Goal: Transaction & Acquisition: Book appointment/travel/reservation

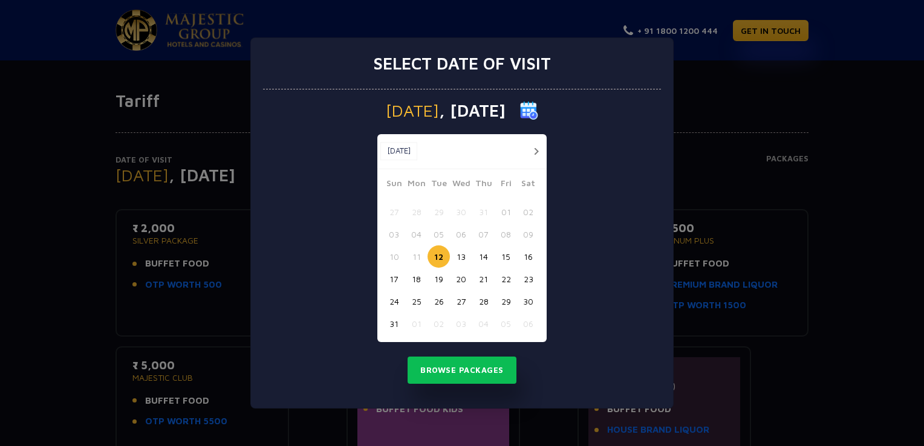
click at [535, 151] on button "button" at bounding box center [535, 151] width 15 height 15
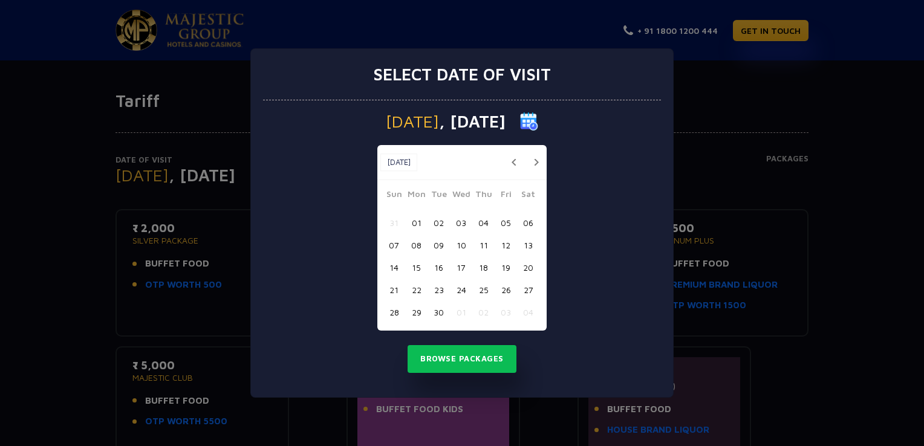
click at [482, 245] on button "11" at bounding box center [483, 245] width 22 height 22
click at [444, 362] on button "Browse Packages" at bounding box center [462, 359] width 109 height 28
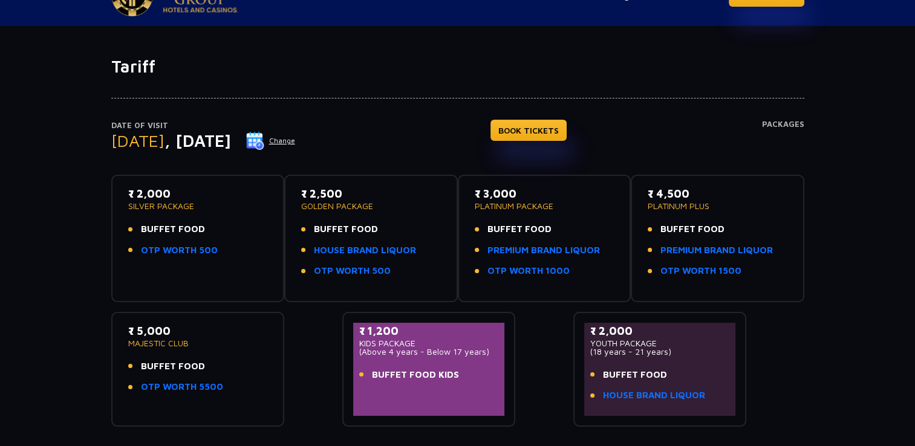
scroll to position [60, 0]
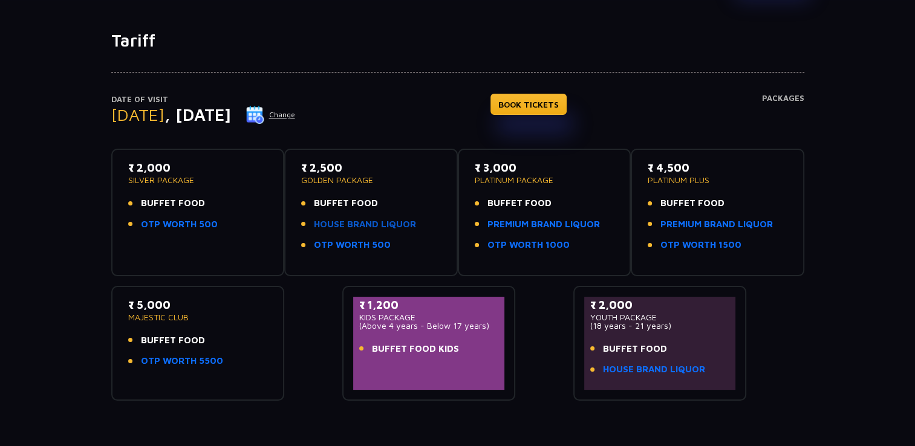
click at [351, 226] on link "HOUSE BRAND LIQUOR" at bounding box center [365, 225] width 102 height 14
click at [13, 198] on div "Date of Visit Thursday , 11 Sep 2025 Change BOOK TICKETS Packages ₹ 2,000 SILVE…" at bounding box center [457, 226] width 915 height 350
click at [8, 219] on div "Date of Visit Thursday , 11 Sep 2025 Change BOOK TICKETS Packages ₹ 2,000 SILVE…" at bounding box center [457, 226] width 915 height 350
click at [22, 189] on div "Date of Visit Thursday , 11 Sep 2025 Change BOOK TICKETS Packages ₹ 2,000 SILVE…" at bounding box center [457, 226] width 915 height 350
click at [19, 180] on div "Date of Visit Thursday , 11 Sep 2025 Change BOOK TICKETS Packages ₹ 2,000 SILVE…" at bounding box center [457, 226] width 915 height 350
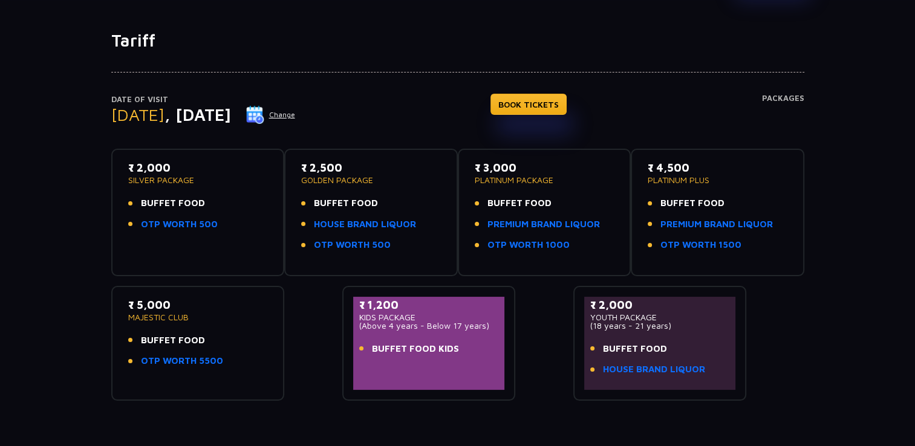
click at [15, 249] on div "Date of Visit Thursday , 11 Sep 2025 Change BOOK TICKETS Packages ₹ 2,000 SILVE…" at bounding box center [457, 226] width 915 height 350
click at [21, 200] on div "Date of Visit Thursday , 11 Sep 2025 Change BOOK TICKETS Packages ₹ 2,000 SILVE…" at bounding box center [457, 226] width 915 height 350
click at [19, 262] on div "Date of Visit Thursday , 11 Sep 2025 Change BOOK TICKETS Packages ₹ 2,000 SILVE…" at bounding box center [457, 226] width 915 height 350
click at [535, 226] on link "PREMIUM BRAND LIQUOR" at bounding box center [543, 225] width 112 height 14
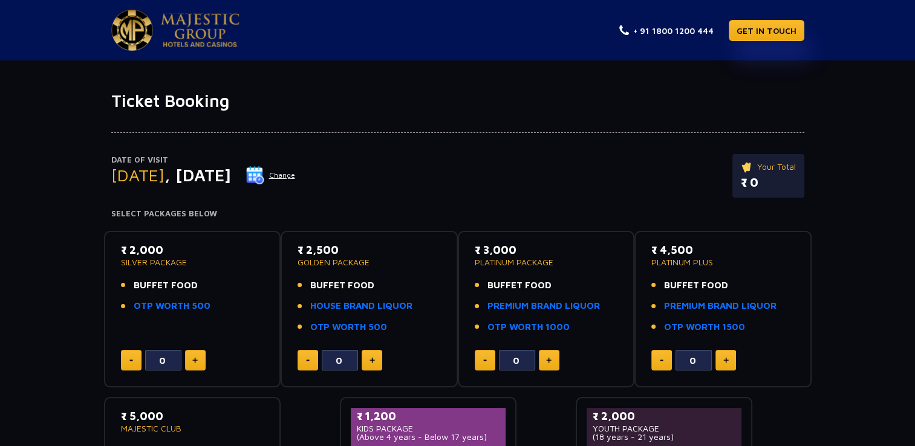
click at [17, 251] on div "Date of Visit Thursday , 11 Sep 2025 Change Your Total ₹ 0 Select Packages Belo…" at bounding box center [457, 326] width 915 height 431
click at [24, 249] on div "Date of Visit Thursday , 11 Sep 2025 Change Your Total ₹ 0 Select Packages Belo…" at bounding box center [457, 326] width 915 height 431
click at [18, 245] on div "Date of Visit Thursday , 11 Sep 2025 Change Your Total ₹ 0 Select Packages Belo…" at bounding box center [457, 326] width 915 height 431
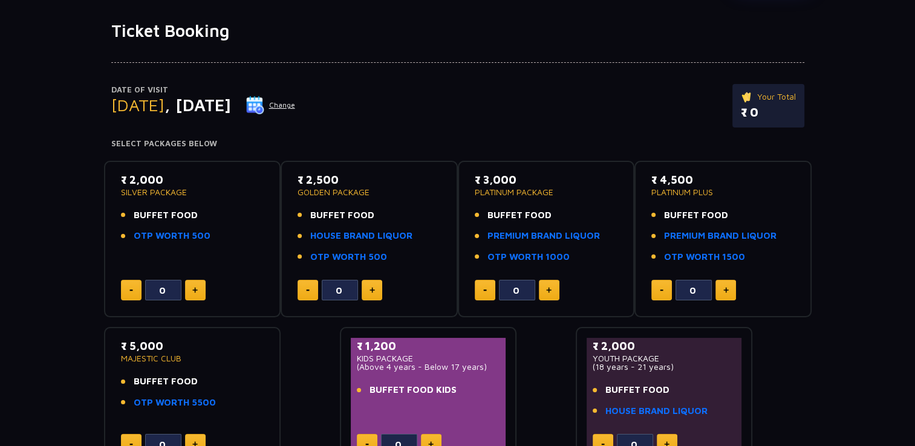
scroll to position [181, 0]
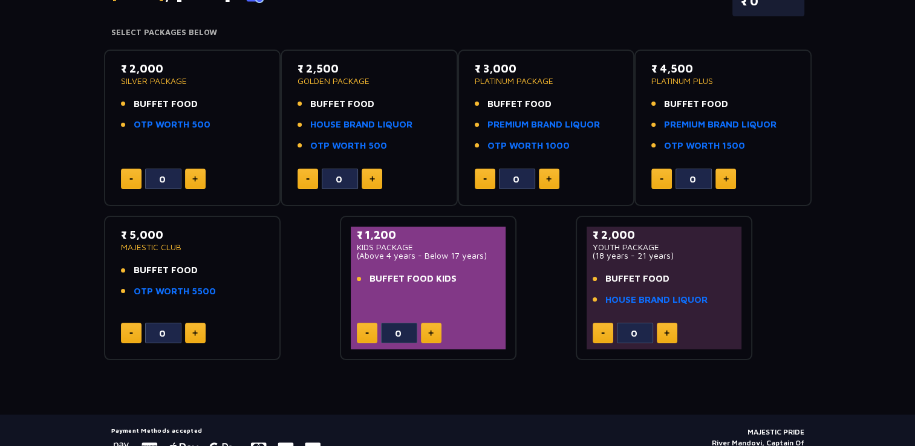
click at [847, 132] on div "Date of Visit Thursday , 11 Sep 2025 Change Your Total ₹ 0 Select Packages Belo…" at bounding box center [457, 145] width 915 height 431
click at [865, 209] on div "Date of Visit Thursday , 11 Sep 2025 Change Your Total ₹ 0 Select Packages Belo…" at bounding box center [457, 145] width 915 height 431
click at [807, 297] on div "₹ 2,000 SILVER PACKAGE BUFFET FOOD OTP WORTH 500 0 ₹ 2,500 GOLDEN PACKAGE BUFFE…" at bounding box center [457, 200] width 707 height 321
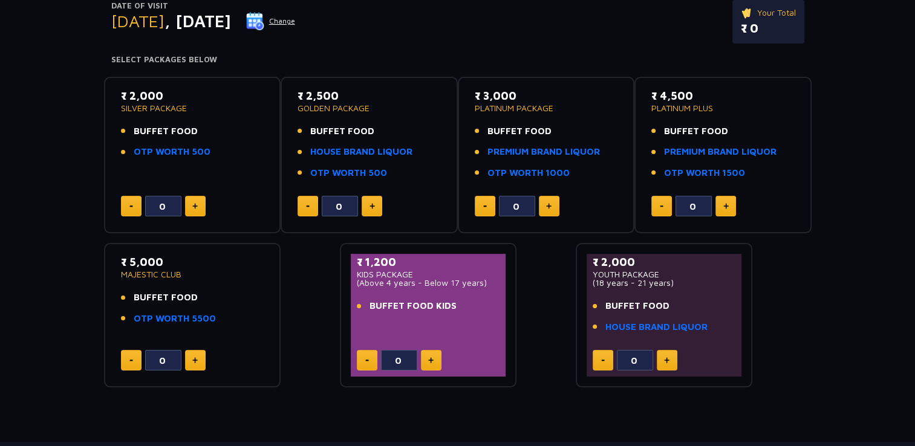
scroll to position [121, 0]
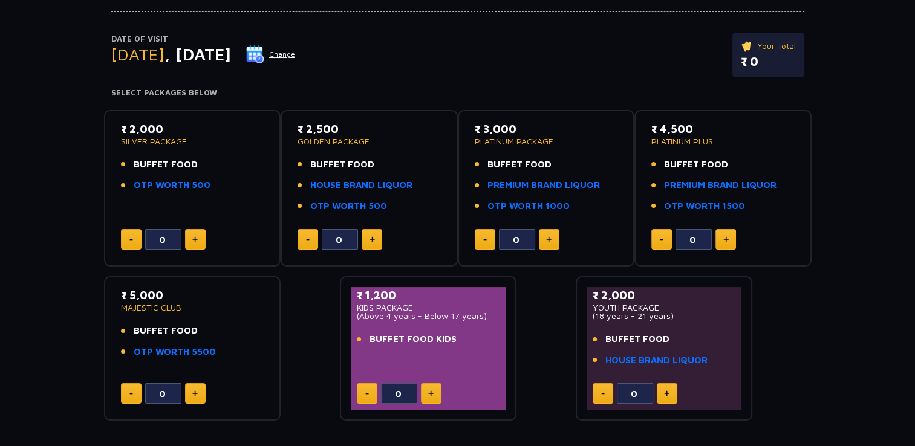
click at [54, 210] on div "Date of Visit Thursday , 11 Sep 2025 Change Your Total ₹ 0 Select Packages Belo…" at bounding box center [457, 205] width 915 height 431
click at [54, 273] on div "Date of Visit Thursday , 11 Sep 2025 Change Your Total ₹ 0 Select Packages Belo…" at bounding box center [457, 205] width 915 height 431
click at [48, 308] on div "Date of Visit Thursday , 11 Sep 2025 Change Your Total ₹ 0 Select Packages Belo…" at bounding box center [457, 205] width 915 height 431
click at [48, 318] on div "Date of Visit Thursday , 11 Sep 2025 Change Your Total ₹ 0 Select Packages Belo…" at bounding box center [457, 205] width 915 height 431
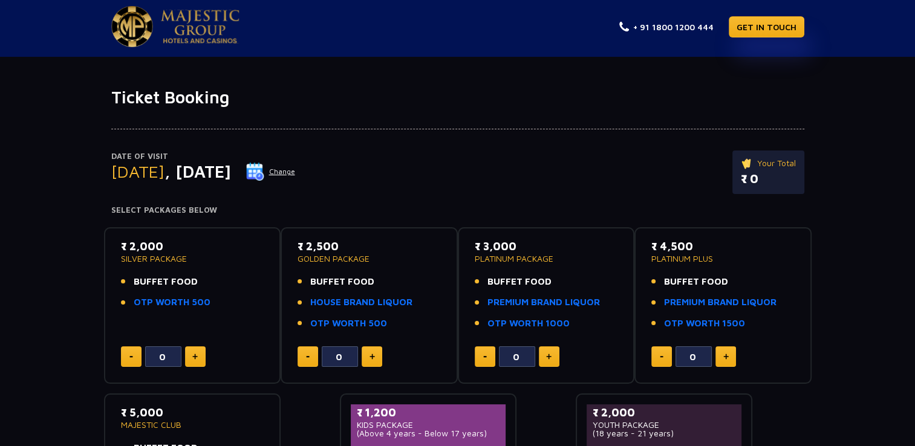
scroll to position [0, 0]
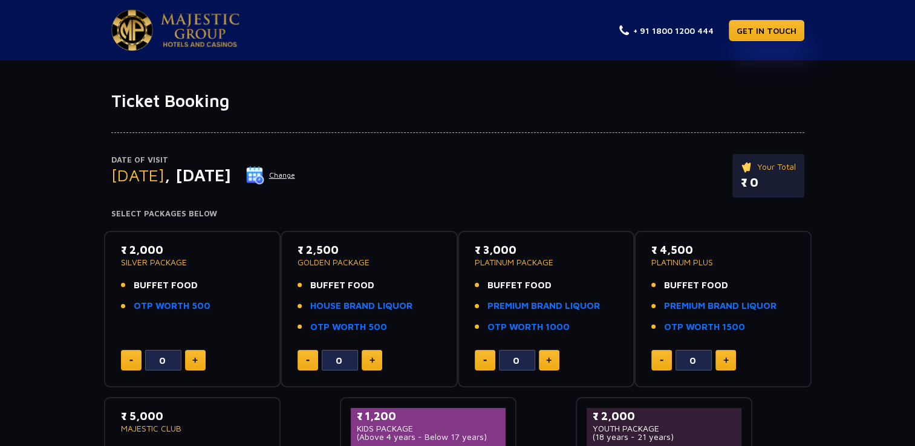
click at [849, 115] on div "Date of Visit Thursday , 11 Sep 2025 Change Your Total ₹ 0 Select Packages Belo…" at bounding box center [457, 326] width 915 height 431
click at [548, 71] on div "Ticket Booking Date of Visit Thursday , 11 Sep 2025 Change Your Total ₹ 0 Selec…" at bounding box center [457, 328] width 915 height 536
click at [329, 125] on div at bounding box center [457, 122] width 693 height 22
click at [415, 105] on h1 "Ticket Booking" at bounding box center [457, 101] width 693 height 21
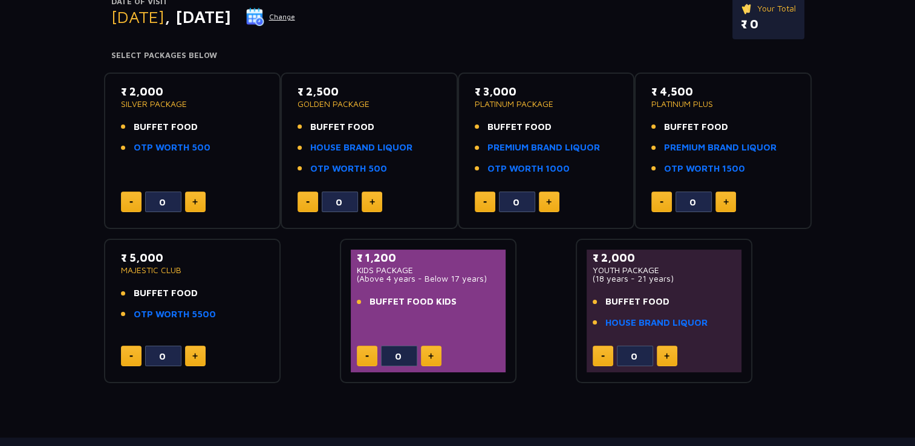
scroll to position [181, 0]
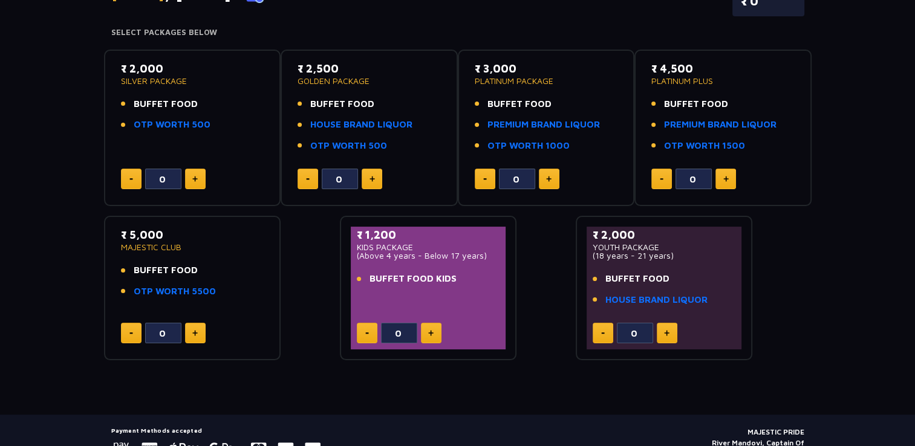
click at [856, 288] on div "Date of Visit Thursday , 11 Sep 2025 Change Your Total ₹ 0 Select Packages Belo…" at bounding box center [457, 145] width 915 height 431
click at [868, 250] on div "Date of Visit Thursday , 11 Sep 2025 Change Your Total ₹ 0 Select Packages Belo…" at bounding box center [457, 145] width 915 height 431
click at [868, 246] on div "Date of Visit Thursday , 11 Sep 2025 Change Your Total ₹ 0 Select Packages Belo…" at bounding box center [457, 145] width 915 height 431
click at [848, 251] on div "Date of Visit Thursday , 11 Sep 2025 Change Your Total ₹ 0 Select Packages Belo…" at bounding box center [457, 145] width 915 height 431
click at [824, 300] on div "Date of Visit Thursday , 11 Sep 2025 Change Your Total ₹ 0 Select Packages Belo…" at bounding box center [457, 145] width 915 height 431
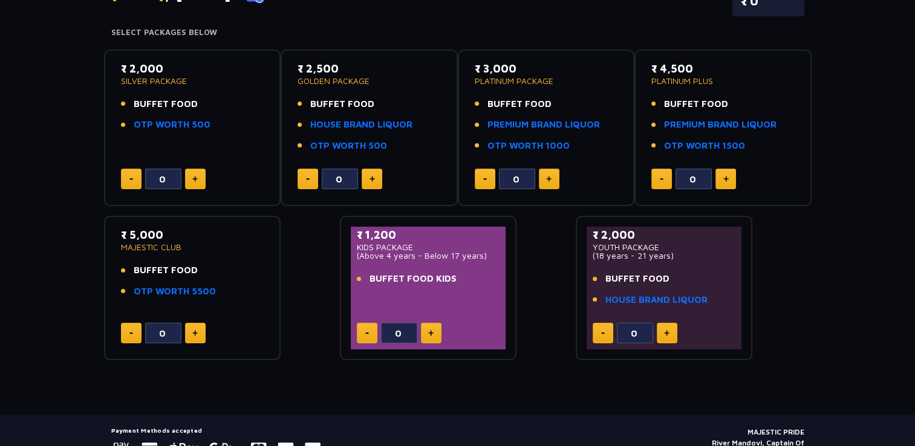
click at [828, 318] on div "Date of Visit Thursday , 11 Sep 2025 Change Your Total ₹ 0 Select Packages Belo…" at bounding box center [457, 145] width 915 height 431
drag, startPoint x: 837, startPoint y: 297, endPoint x: 845, endPoint y: 277, distance: 21.4
click at [837, 296] on div "Date of Visit Thursday , 11 Sep 2025 Change Your Total ₹ 0 Select Packages Belo…" at bounding box center [457, 145] width 915 height 431
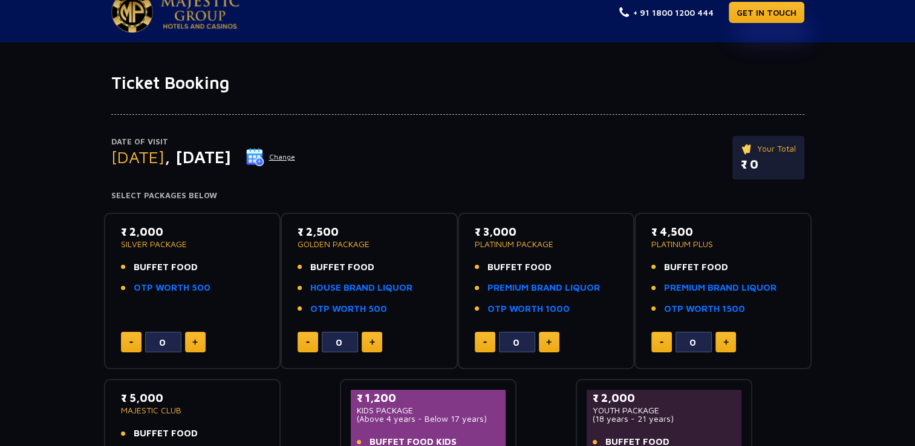
scroll to position [0, 0]
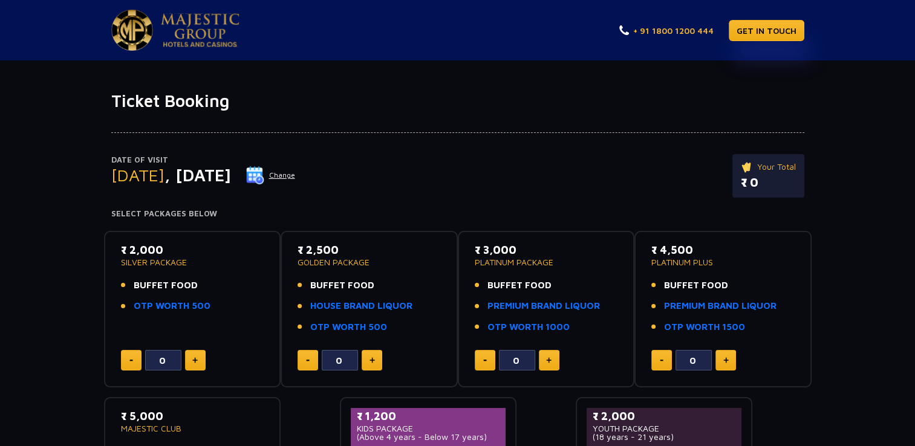
click at [689, 28] on link "+ 91 1800 1200 444" at bounding box center [666, 30] width 94 height 13
click at [781, 28] on link "GET IN TOUCH" at bounding box center [767, 30] width 76 height 21
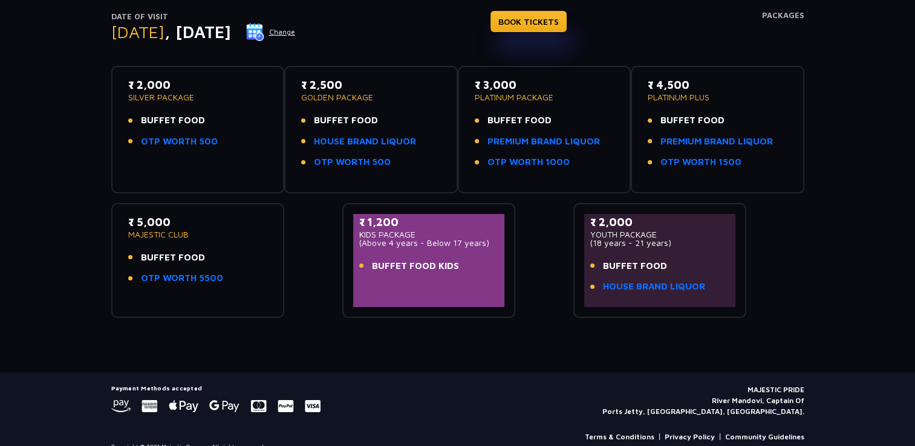
scroll to position [159, 0]
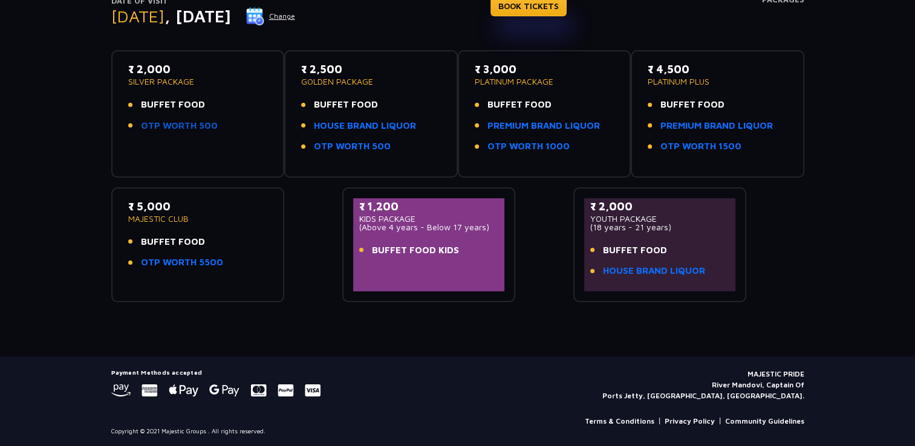
click at [184, 125] on link "OTP WORTH 500" at bounding box center [179, 126] width 77 height 14
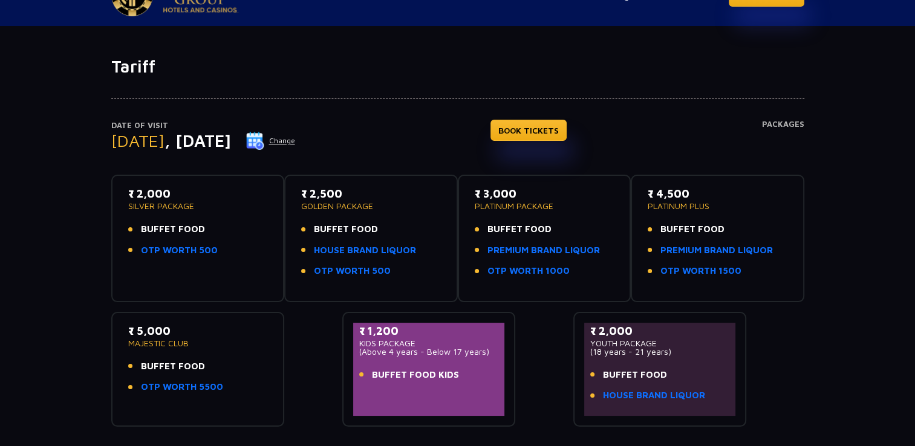
scroll to position [60, 0]
